Goal: Check status

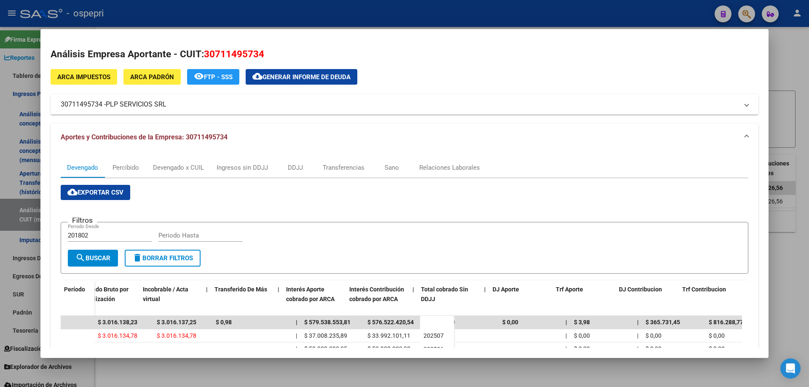
scroll to position [0, 359]
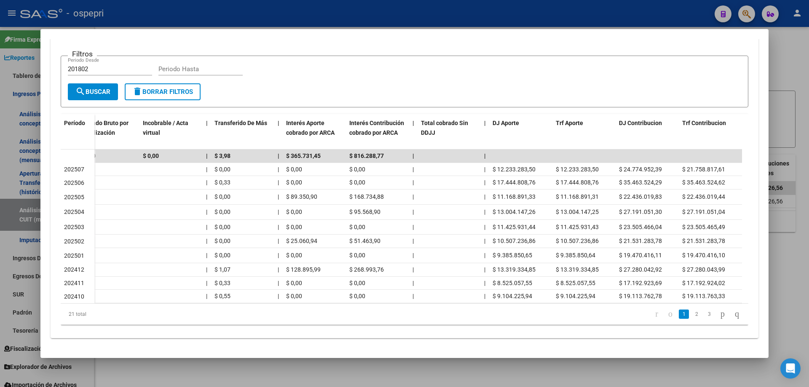
drag, startPoint x: 411, startPoint y: 11, endPoint x: 423, endPoint y: 1, distance: 15.3
click at [412, 11] on div at bounding box center [404, 193] width 809 height 387
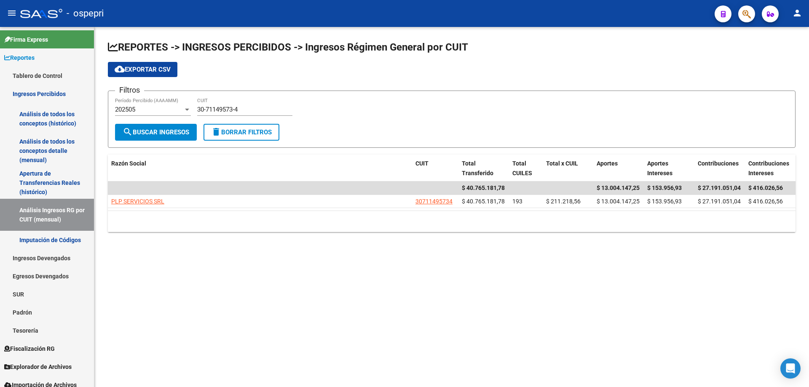
click at [319, 263] on mat-sidenav-content "REPORTES -> INGRESOS PERCIBIDOS -> Ingresos Régimen General por CUIT cloud_down…" at bounding box center [451, 207] width 715 height 360
click at [249, 108] on input "30-71149573-4" at bounding box center [244, 110] width 95 height 8
paste input "3"
click at [256, 107] on input "30-71149573-3" at bounding box center [244, 110] width 95 height 8
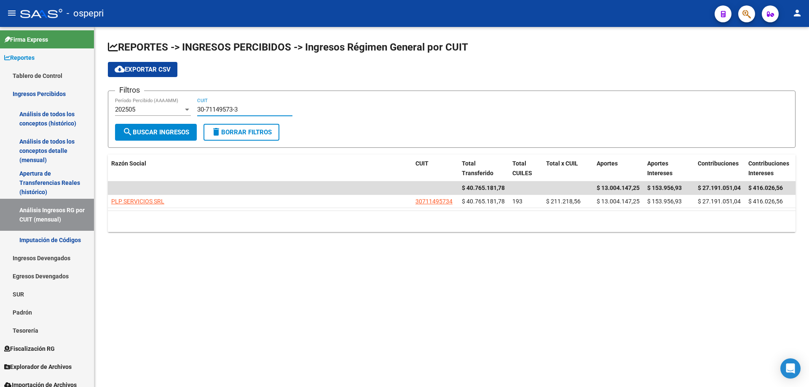
click at [256, 107] on input "30-71149573-3" at bounding box center [244, 110] width 95 height 8
paste input "746330"
type input "30-71746330-3"
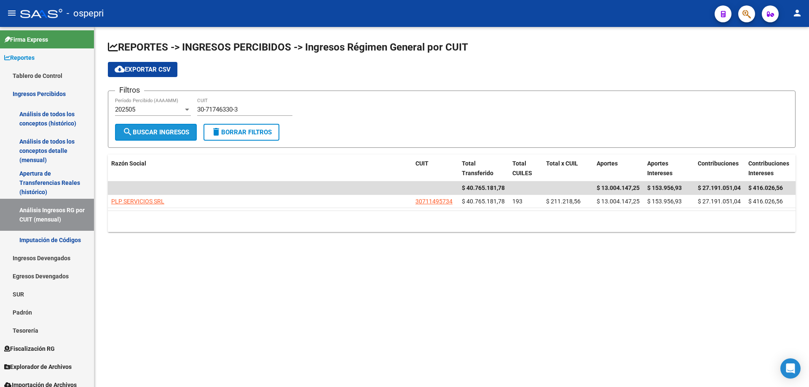
click at [181, 129] on span "search Buscar Ingresos" at bounding box center [156, 133] width 67 height 8
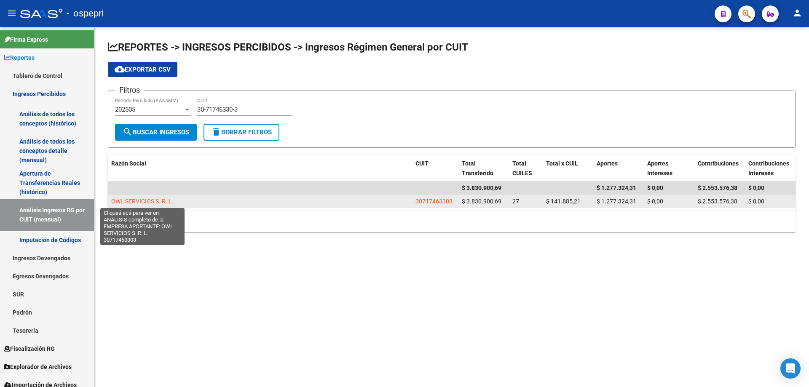
click at [140, 201] on span "OWL SERVICIOS S. R. L." at bounding box center [142, 201] width 62 height 7
type textarea "30717463303"
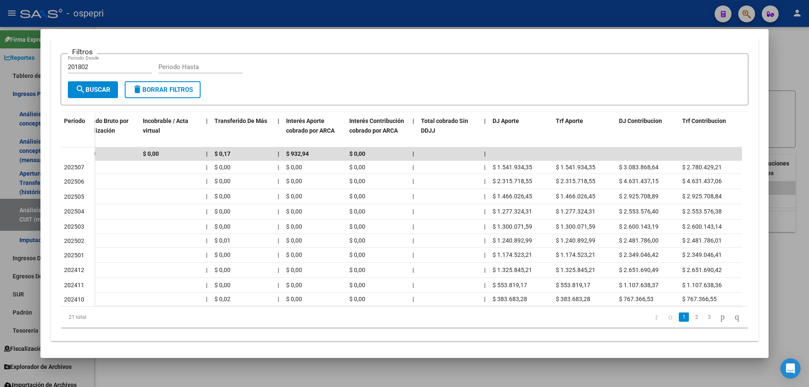
scroll to position [0, 87]
